Goal: Task Accomplishment & Management: Complete application form

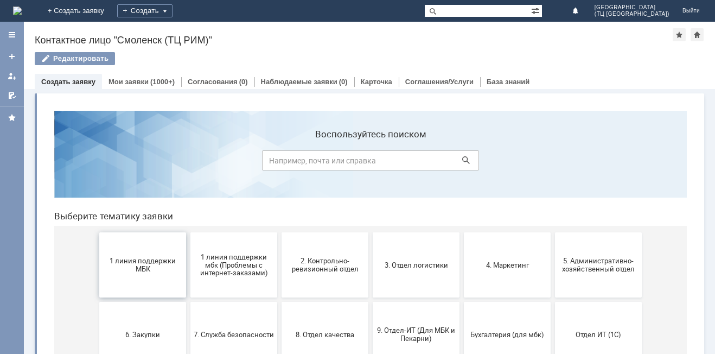
click at [149, 266] on span "1 линия поддержки МБК" at bounding box center [143, 265] width 80 height 16
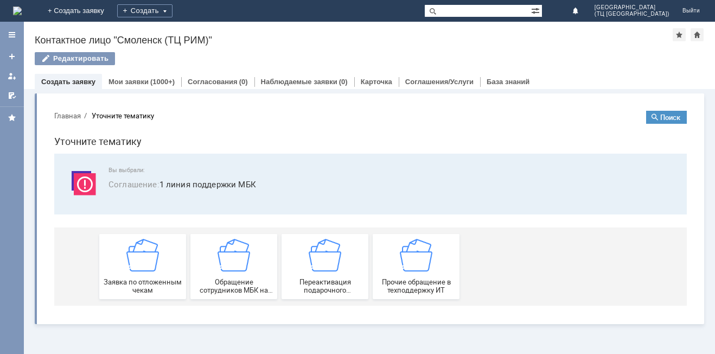
click at [149, 266] on img at bounding box center [142, 255] width 33 height 33
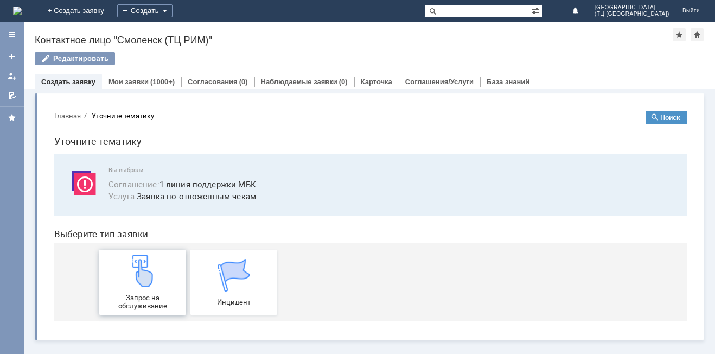
click at [144, 279] on img at bounding box center [142, 270] width 33 height 33
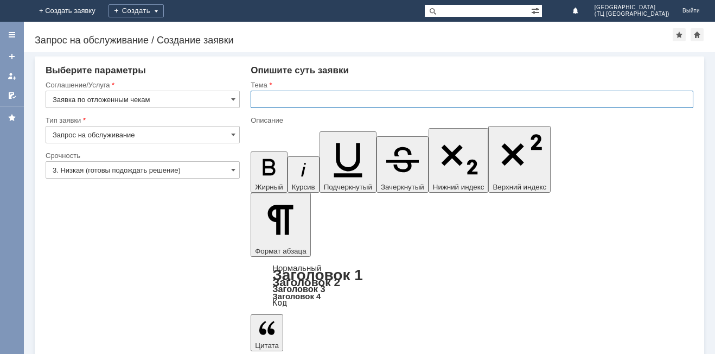
click at [281, 103] on input "text" at bounding box center [472, 99] width 443 height 17
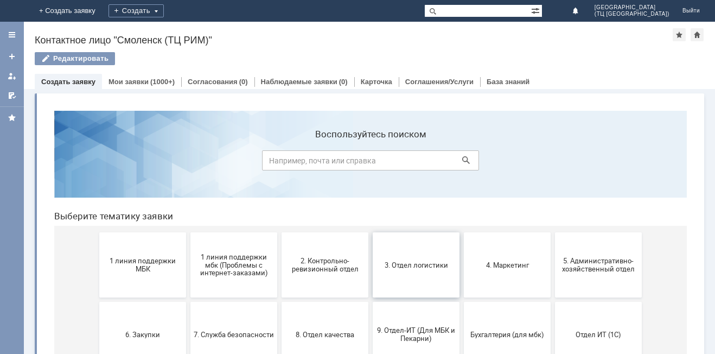
click at [419, 266] on span "3. Отдел логистики" at bounding box center [416, 264] width 80 height 8
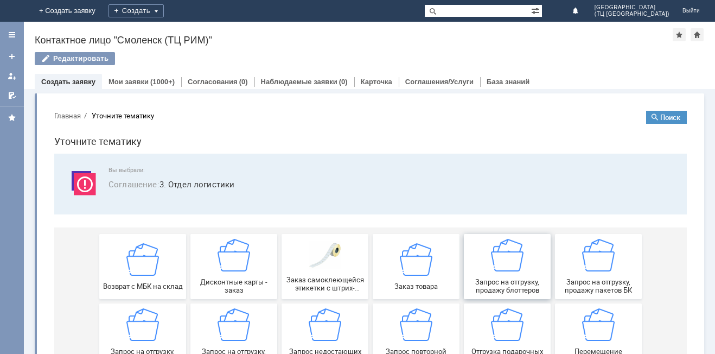
click at [514, 253] on img at bounding box center [507, 255] width 33 height 33
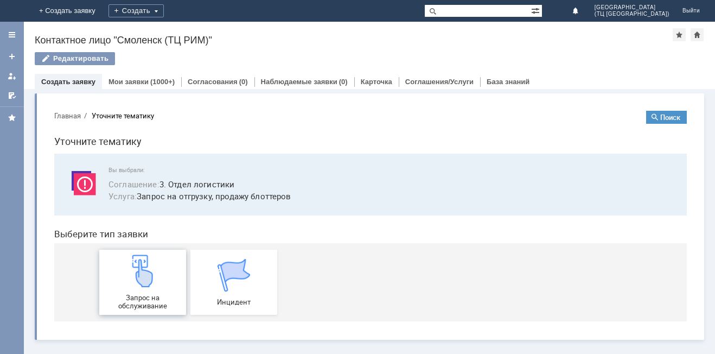
click at [148, 274] on img at bounding box center [142, 270] width 33 height 33
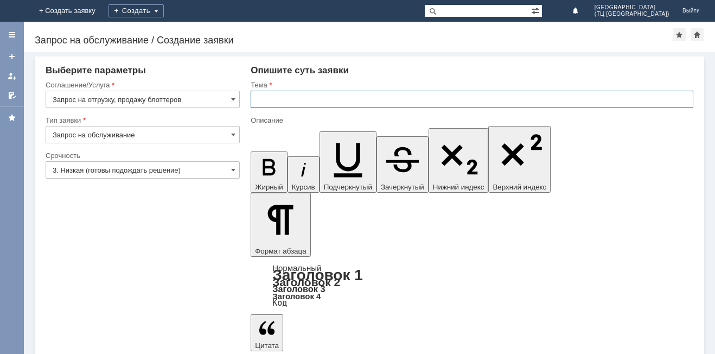
click at [276, 98] on input "text" at bounding box center [472, 99] width 443 height 17
type input "отгрузить блоттеры"
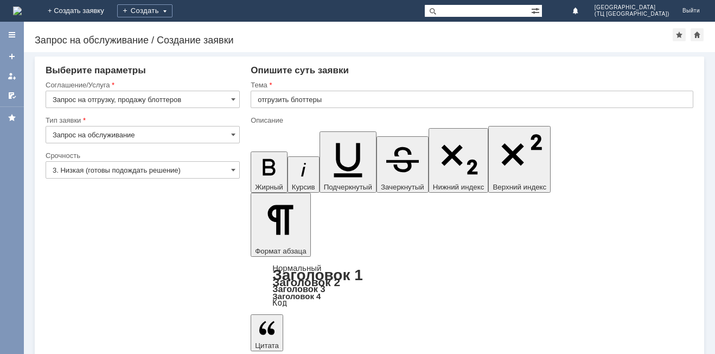
click at [140, 169] on input "3. Низкая (готовы подождать решение)" at bounding box center [143, 169] width 194 height 17
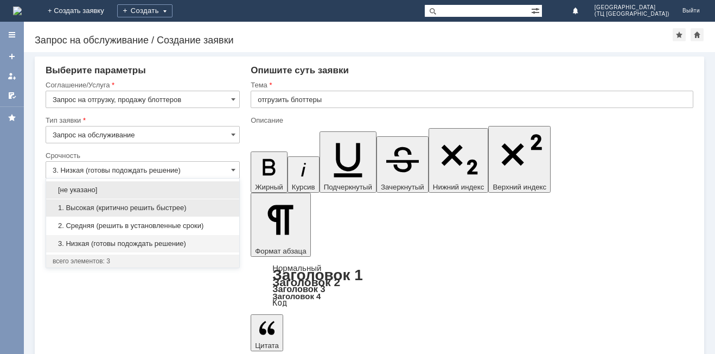
click at [111, 210] on span "1. Высокая (критично решить быстрее)" at bounding box center [143, 207] width 180 height 9
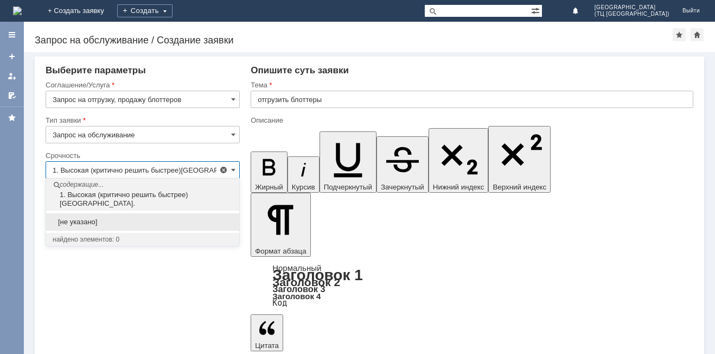
click at [113, 168] on input "1. Высокая (критично решить быстрее)[GEOGRAPHIC_DATA]." at bounding box center [143, 169] width 194 height 17
click at [213, 170] on input "1. Высокая (критично решить быстрее)[GEOGRAPHIC_DATA]." at bounding box center [143, 169] width 194 height 17
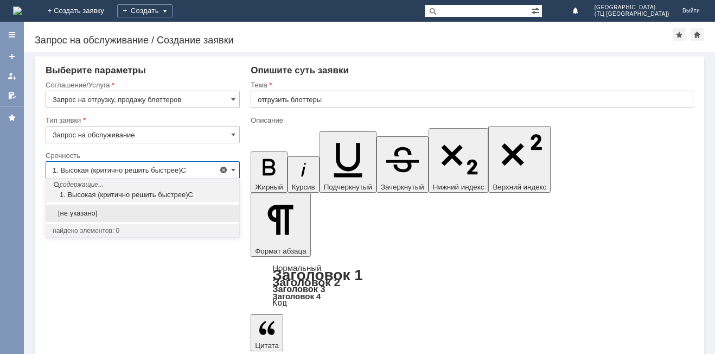
type input "1. Высокая (критично решить быстрее)"
